Goal: Navigation & Orientation: Find specific page/section

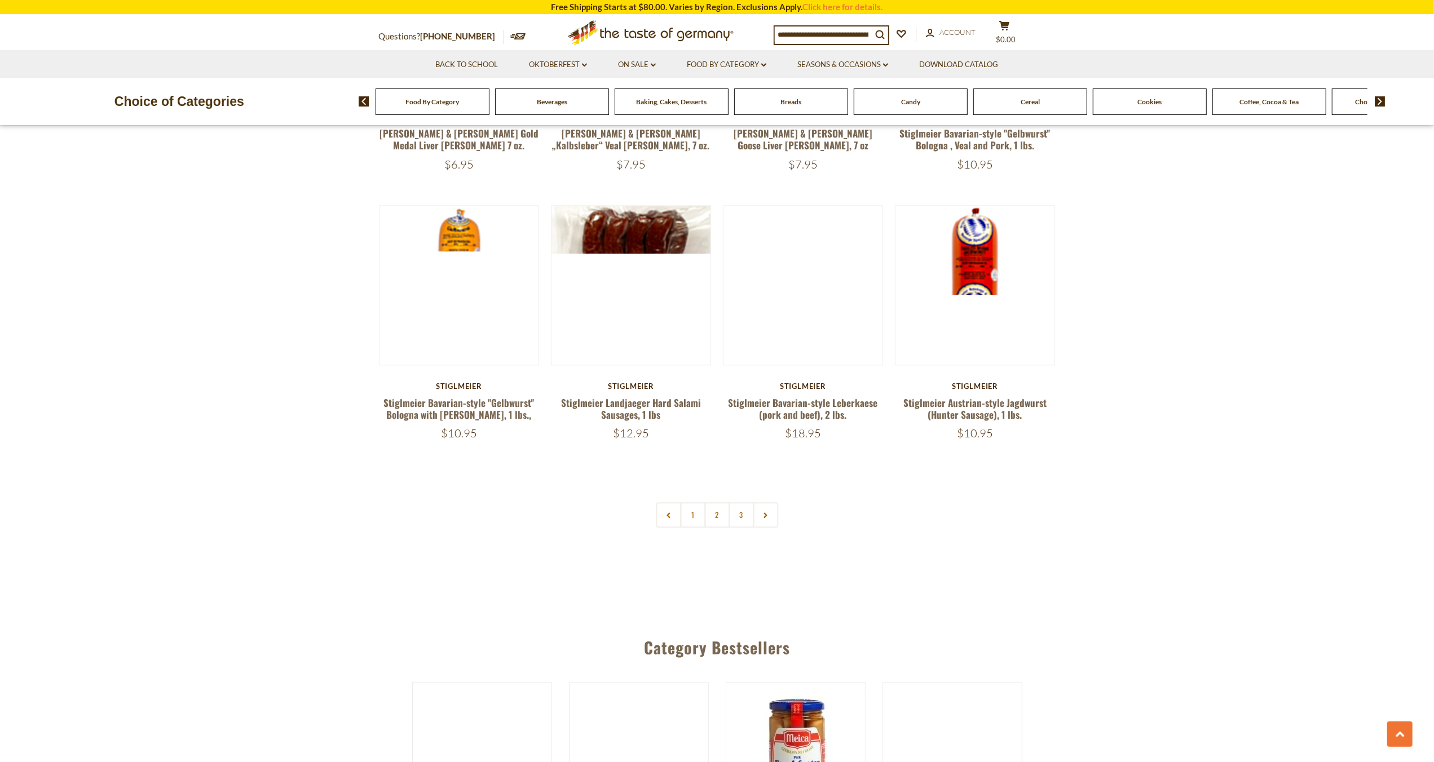
scroll to position [2628, 0]
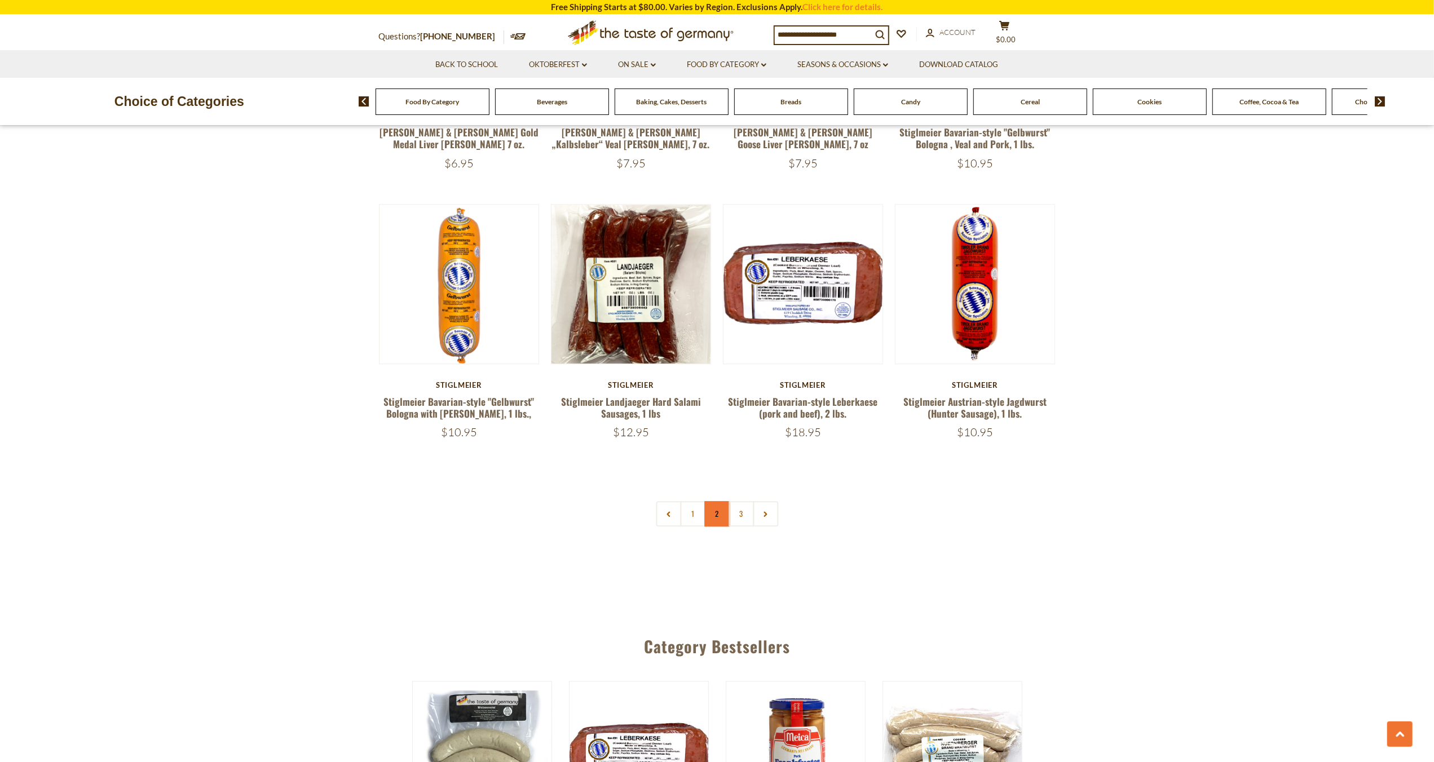
click at [716, 501] on link "2" at bounding box center [716, 513] width 25 height 25
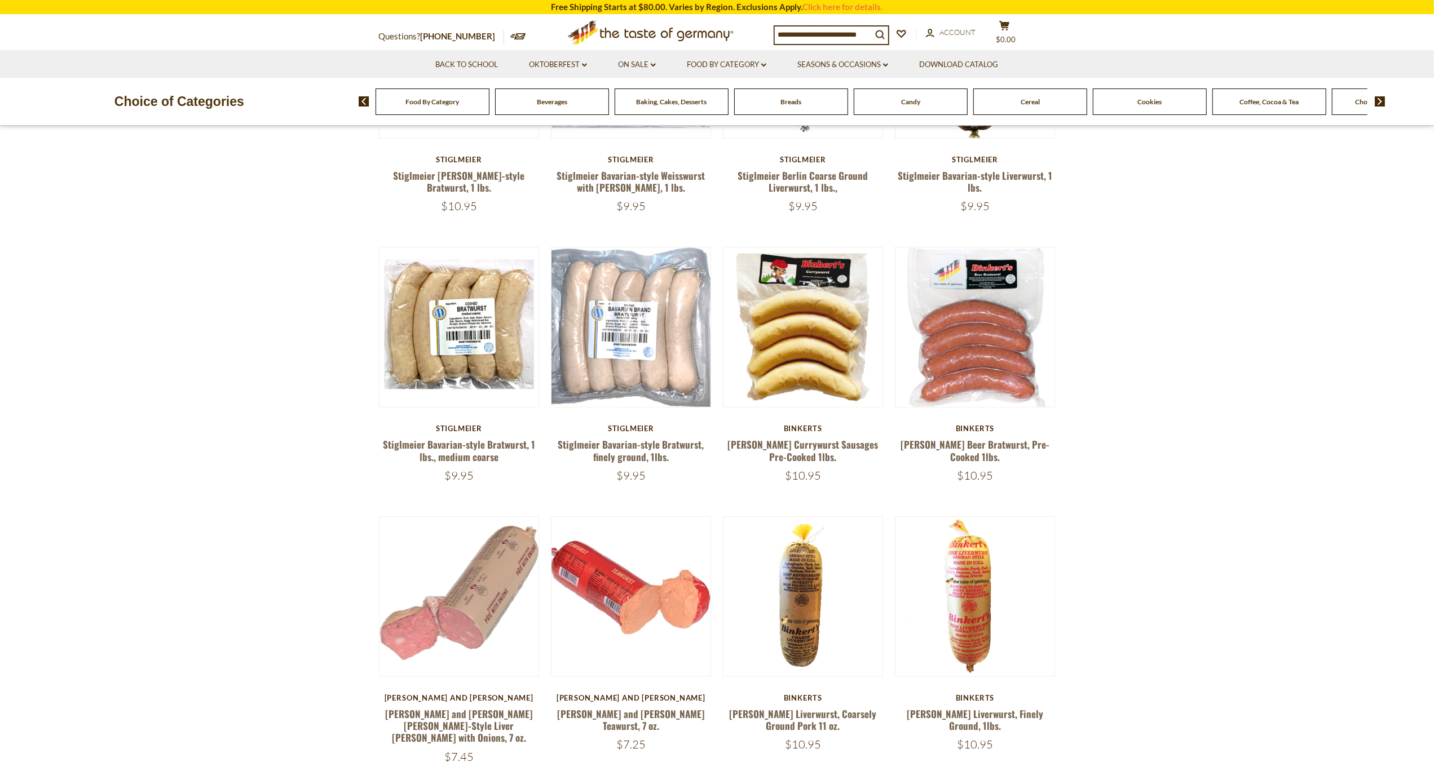
scroll to position [563, 0]
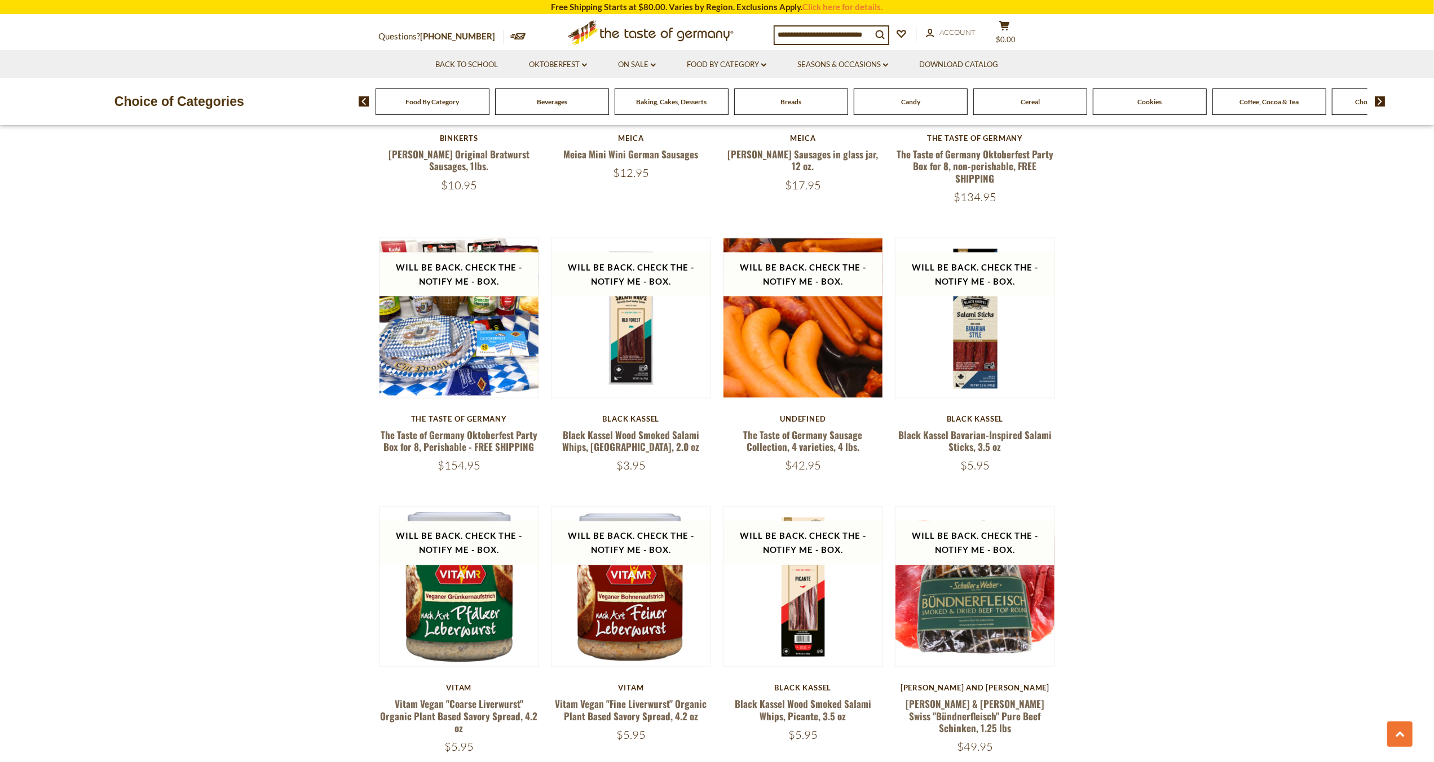
scroll to position [1756, 0]
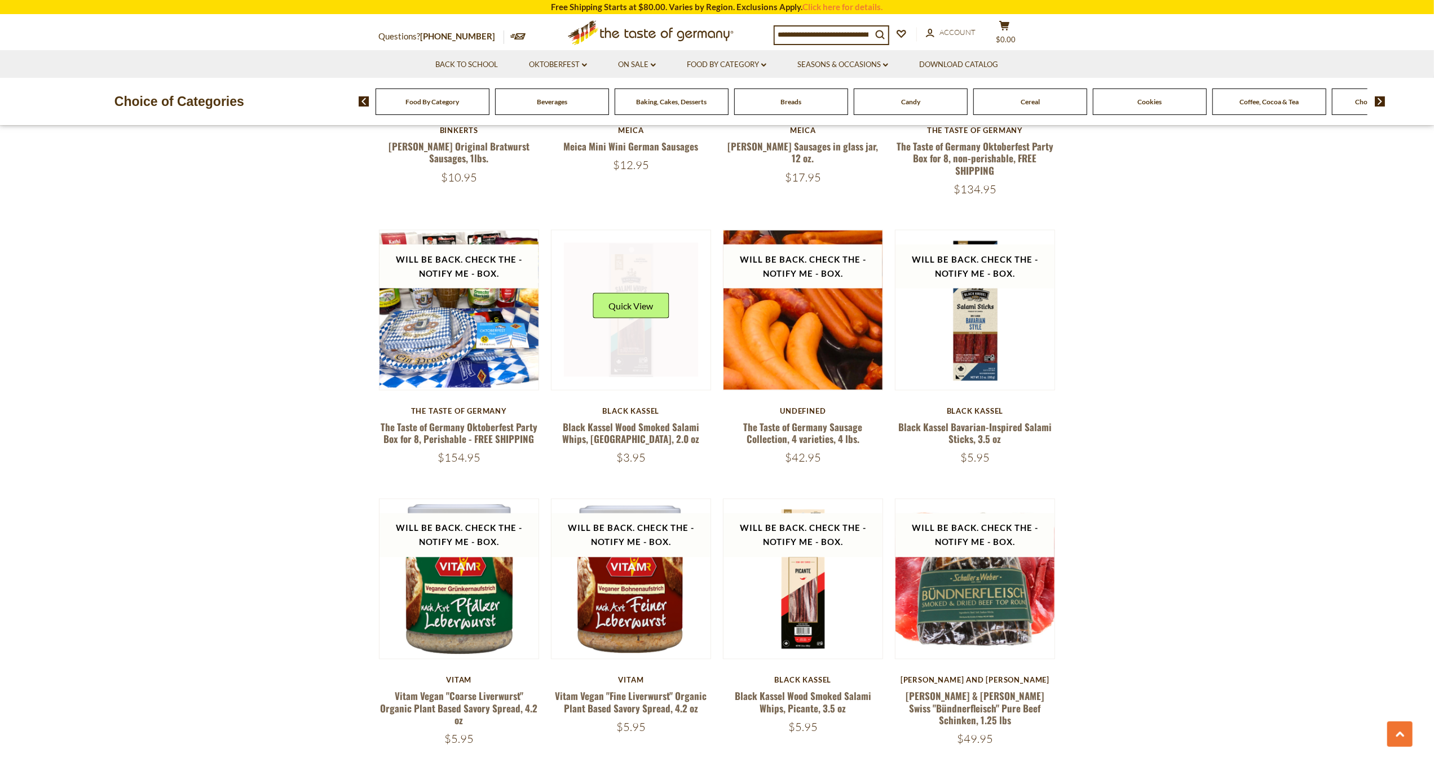
click at [584, 330] on link at bounding box center [631, 310] width 134 height 134
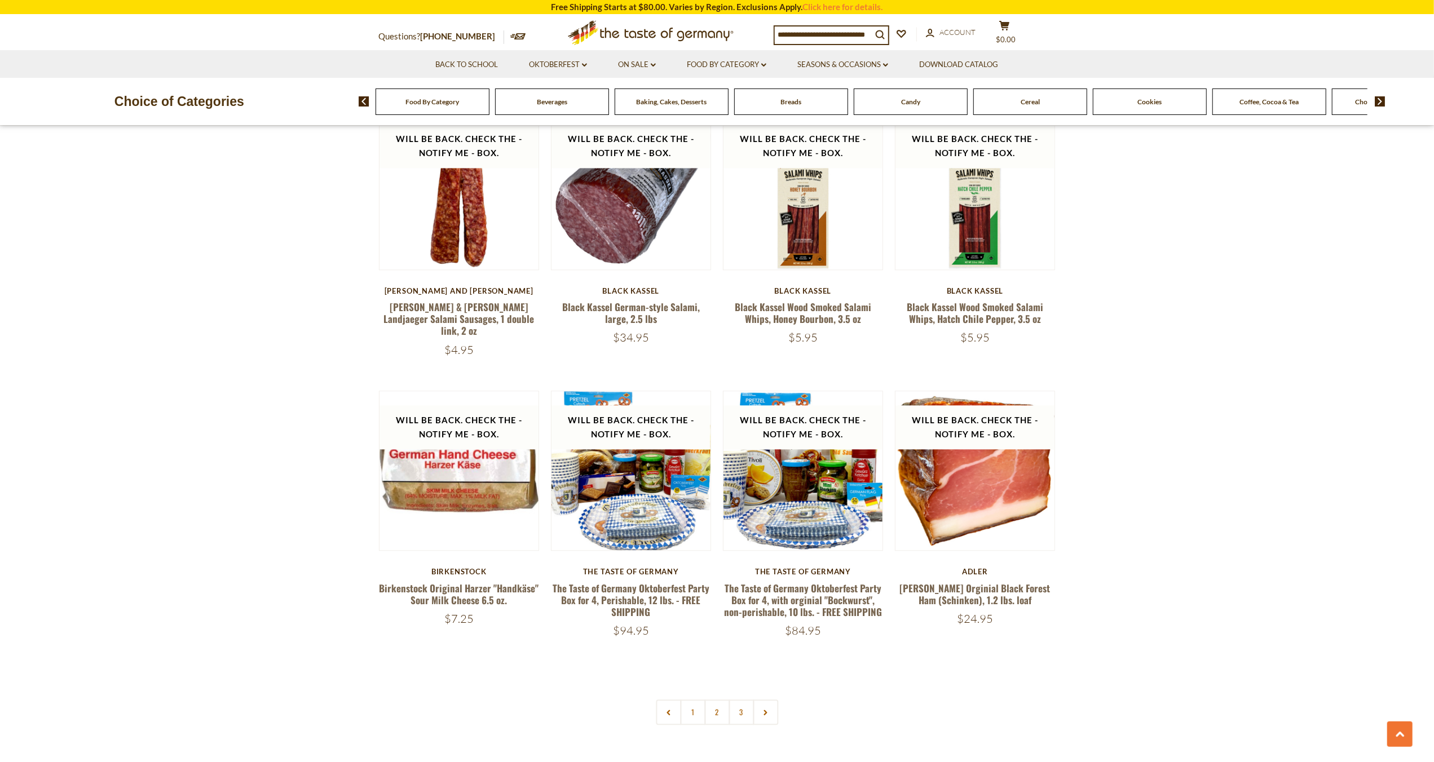
scroll to position [2431, 0]
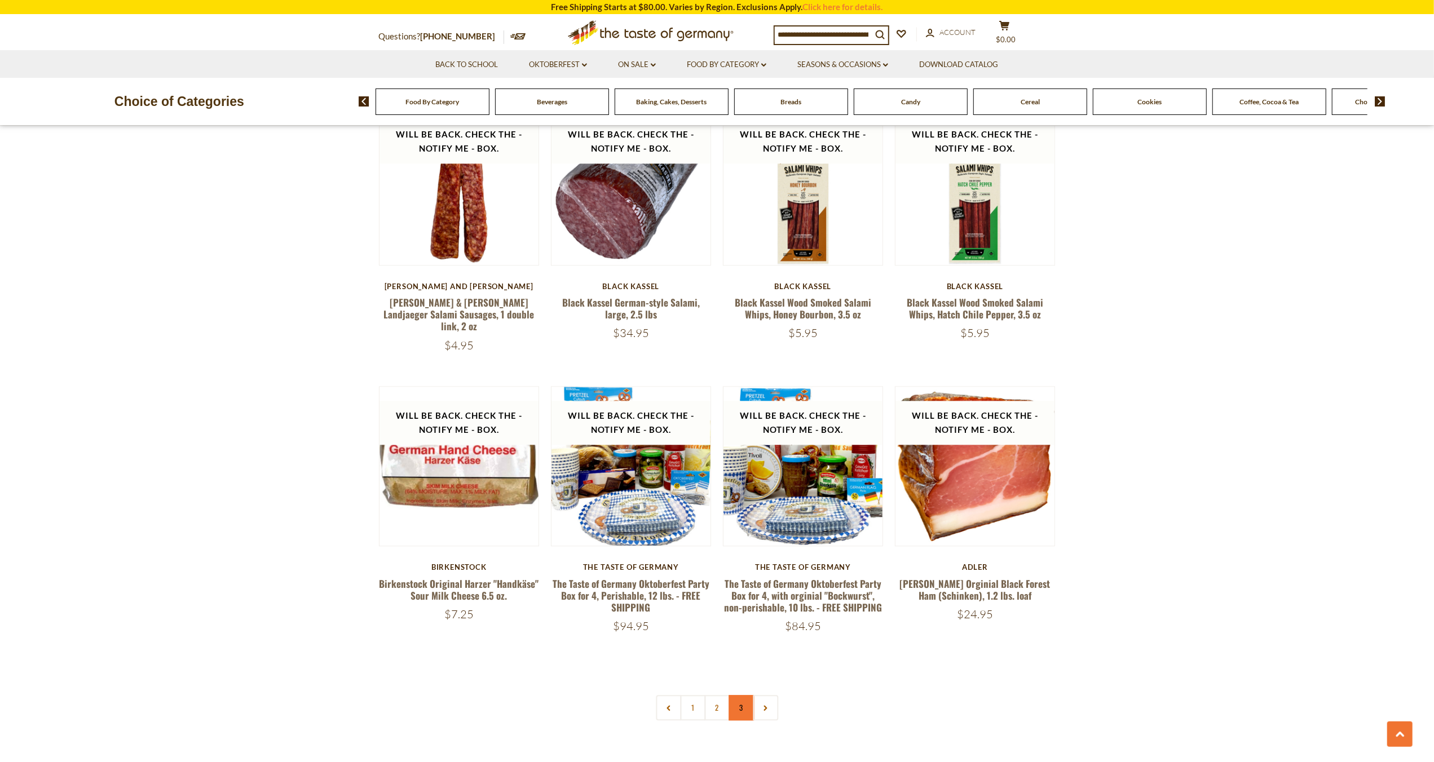
click at [739, 695] on link "3" at bounding box center [740, 707] width 25 height 25
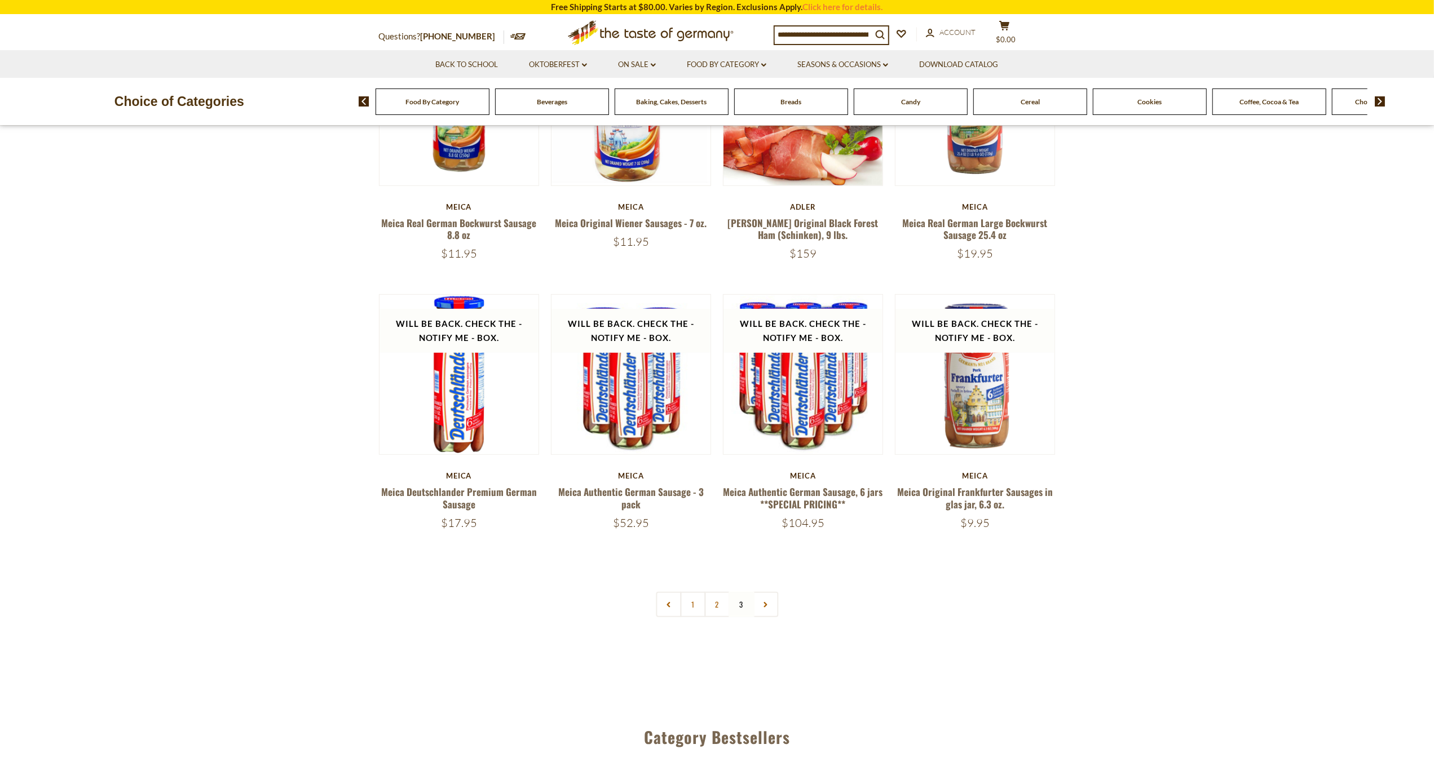
scroll to position [591, 0]
click at [611, 397] on link at bounding box center [631, 374] width 134 height 134
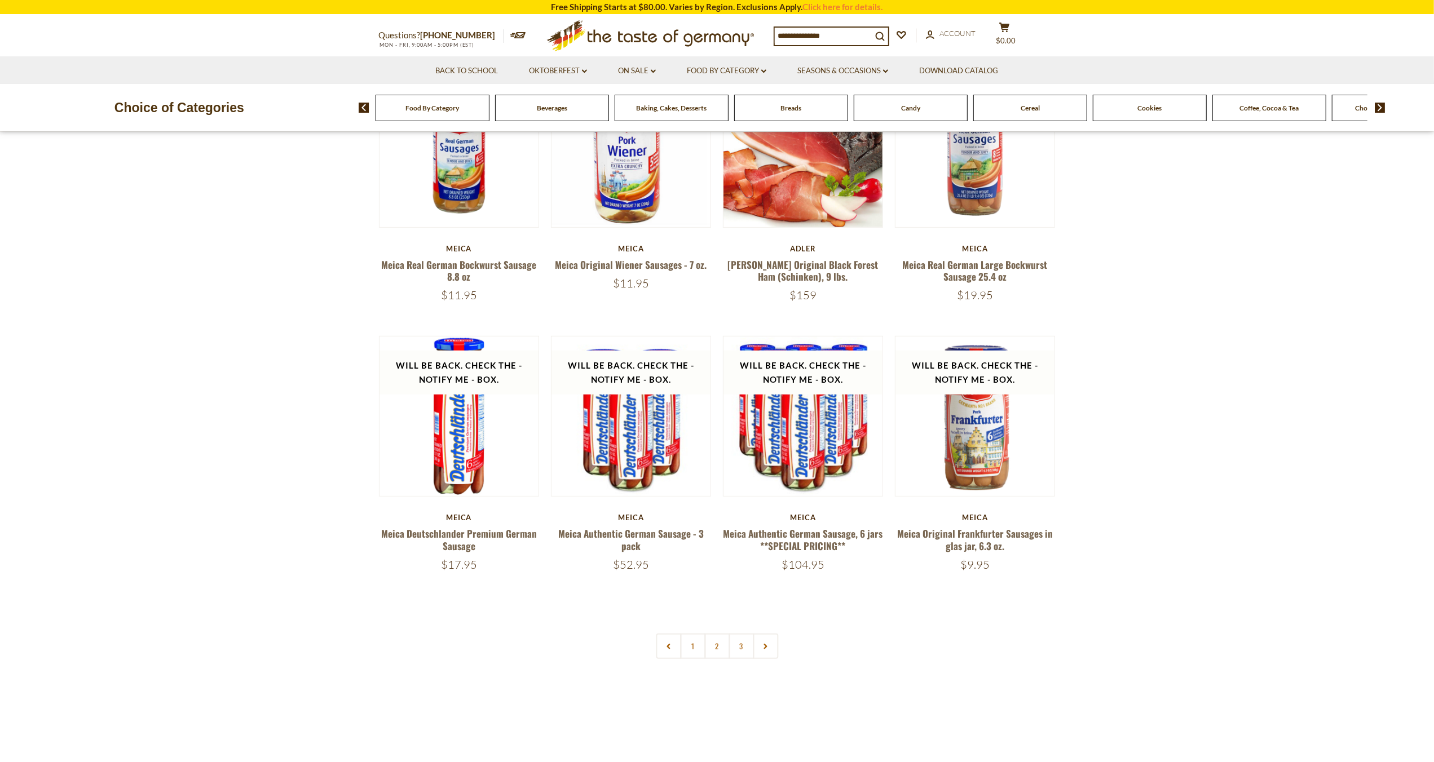
scroll to position [591, 0]
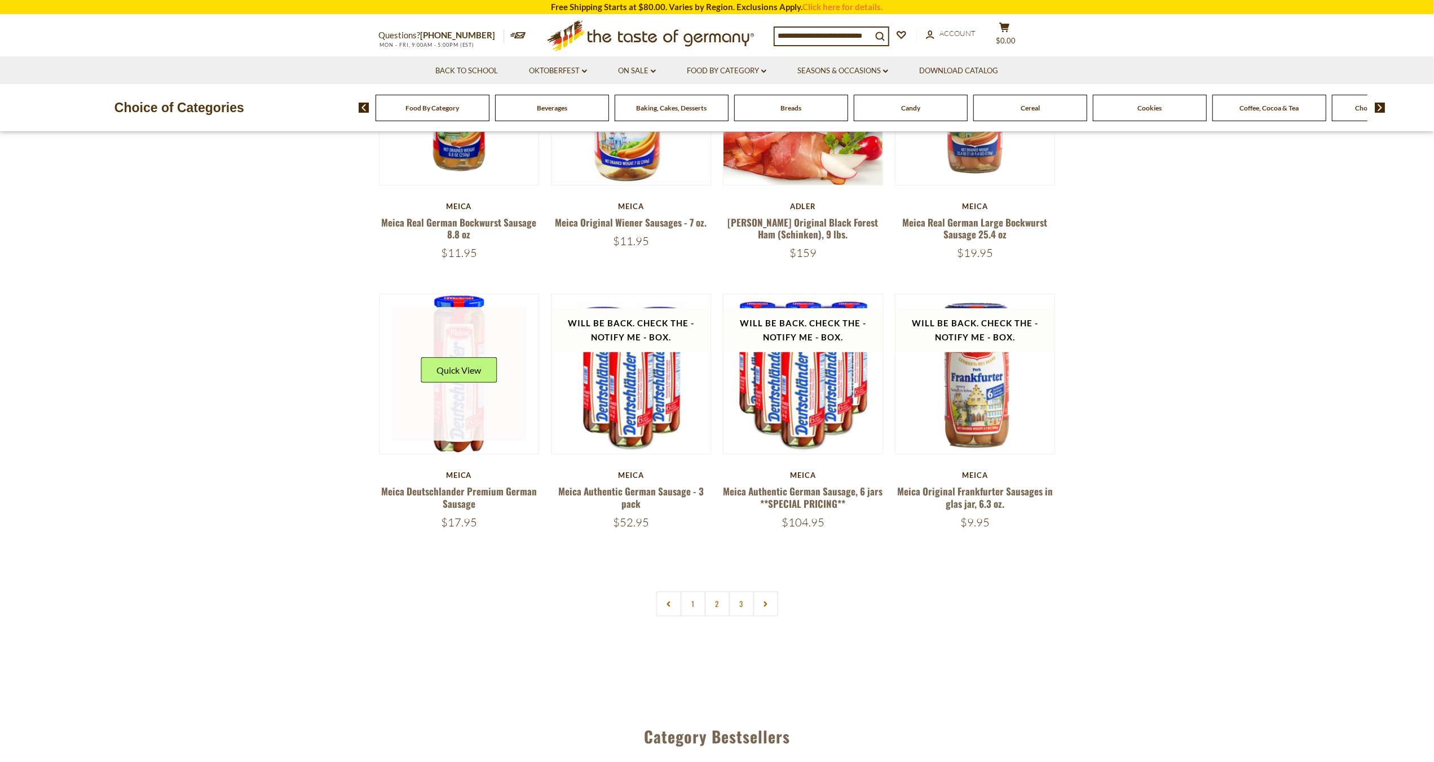
click at [432, 416] on link at bounding box center [459, 374] width 134 height 134
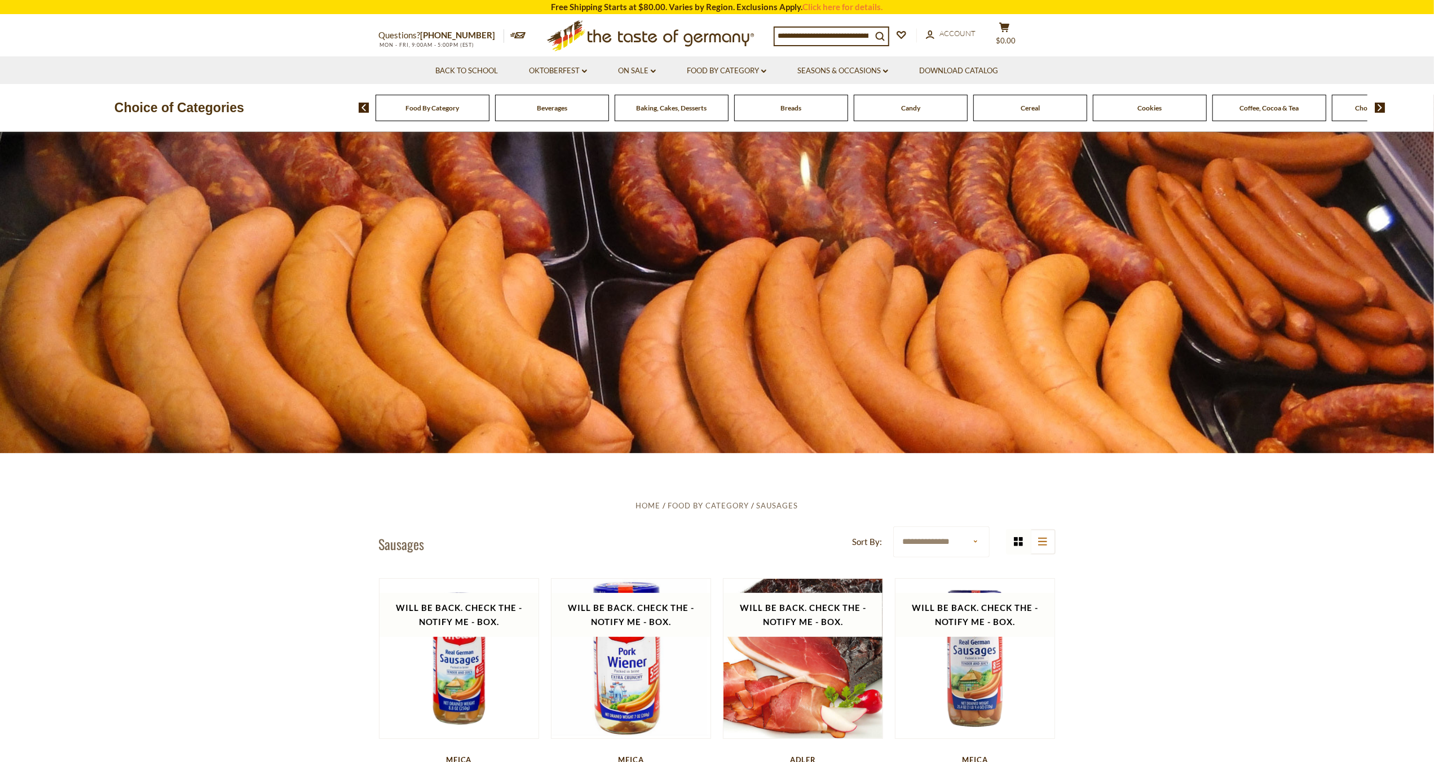
scroll to position [36, 0]
